Goal: Task Accomplishment & Management: Manage account settings

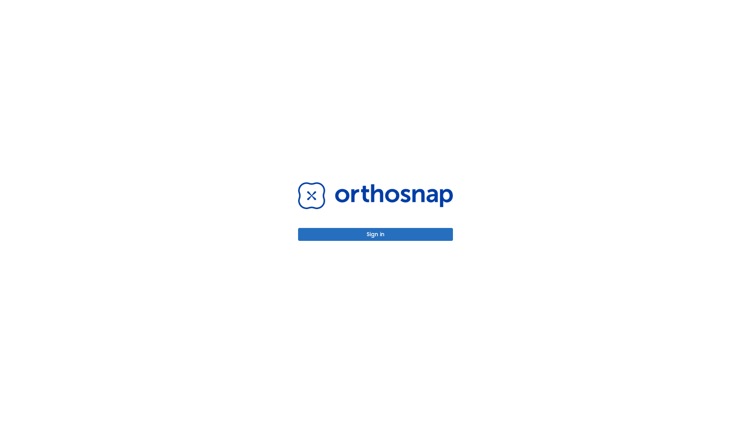
click at [376, 234] on button "Sign in" at bounding box center [375, 234] width 155 height 13
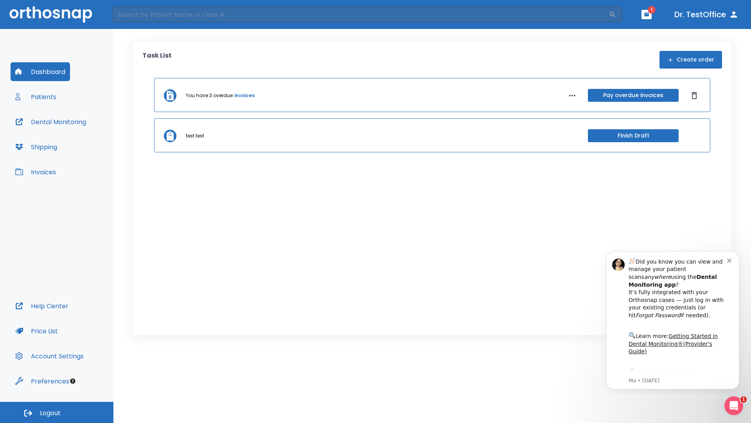
click at [57, 412] on span "Logout" at bounding box center [50, 412] width 21 height 9
